Goal: Transaction & Acquisition: Purchase product/service

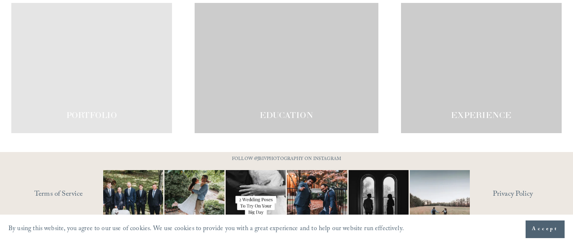
scroll to position [1439, 0]
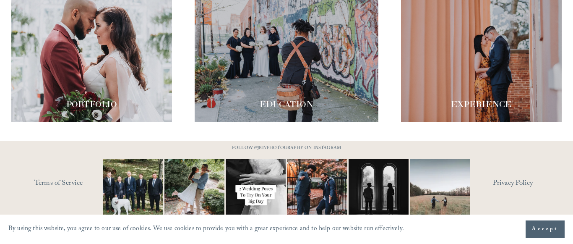
click at [262, 57] on div at bounding box center [286, 57] width 183 height 130
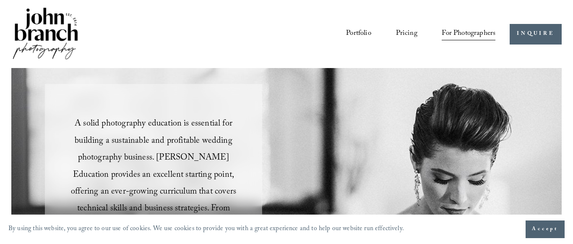
click at [0, 0] on span "Presets" at bounding box center [0, 0] width 0 height 0
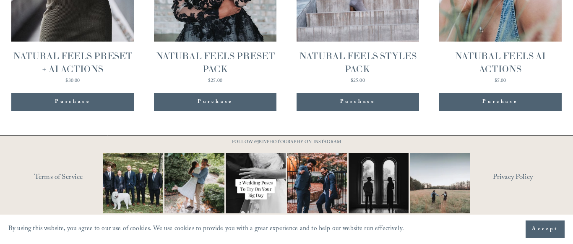
scroll to position [984, 0]
